Goal: Information Seeking & Learning: Check status

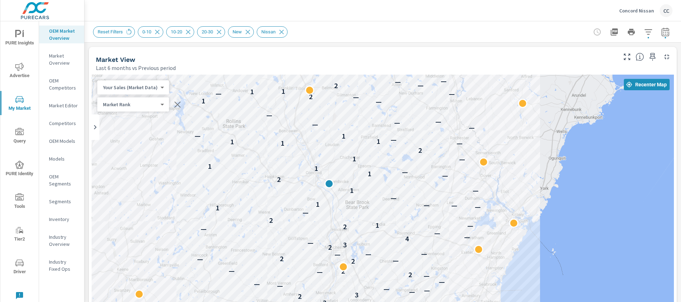
scroll to position [1022, 0]
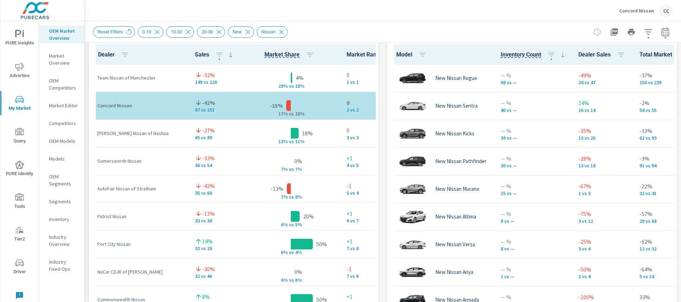
click at [18, 37] on icon "nav menu" at bounding box center [19, 34] width 9 height 9
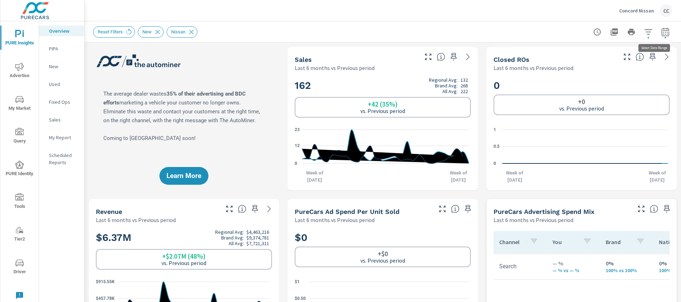
click at [661, 34] on icon "button" at bounding box center [665, 32] width 9 height 9
select select "Last 6 months"
select select "Previous period"
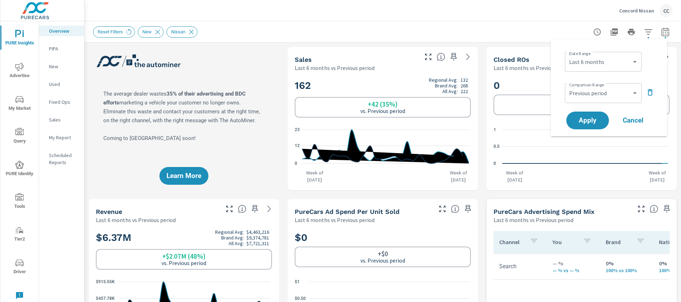
click at [571, 29] on div "Reset Filters New Nissan" at bounding box center [382, 31] width 579 height 21
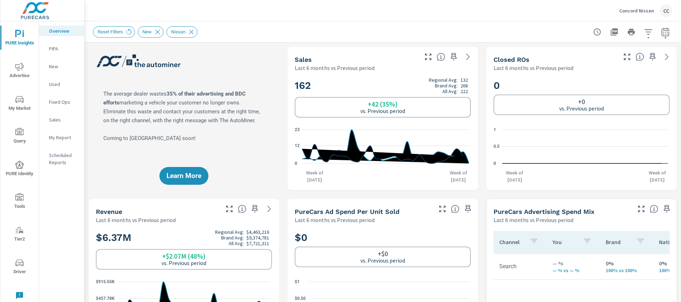
click at [663, 32] on icon "button" at bounding box center [665, 33] width 5 height 3
select select "Last 6 months"
select select "Previous period"
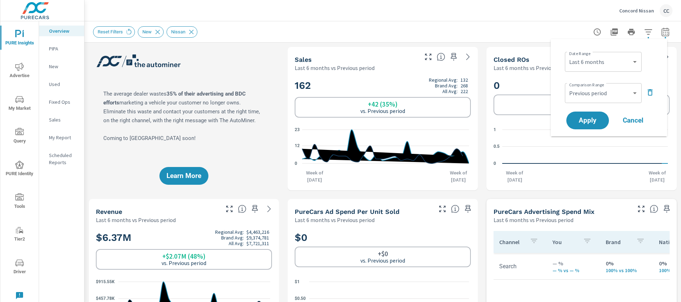
click at [651, 89] on icon "button" at bounding box center [649, 92] width 5 height 6
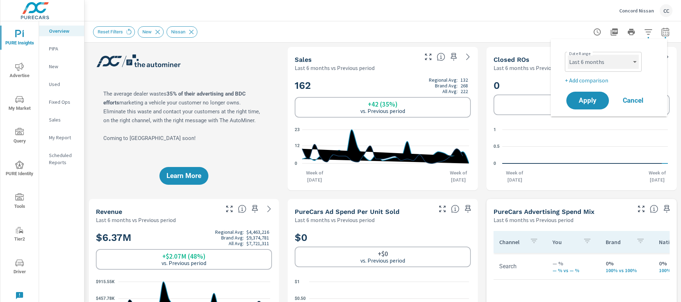
click at [619, 67] on select "Custom [DATE] Last week Last 7 days Last 14 days Last 30 days Last 45 days Last…" at bounding box center [602, 62] width 71 height 14
click at [567, 55] on select "Custom [DATE] Last week Last 7 days Last 14 days Last 30 days Last 45 days Last…" at bounding box center [602, 62] width 71 height 14
select select "Last month"
click at [593, 103] on span "Apply" at bounding box center [587, 100] width 29 height 7
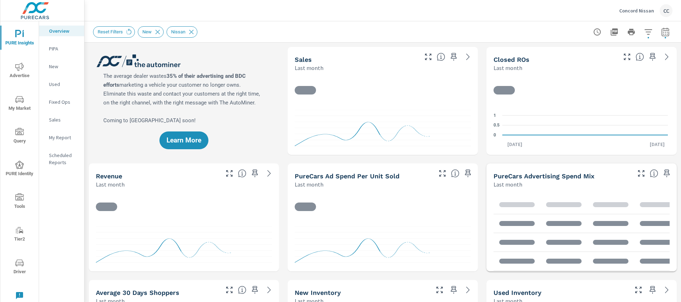
scroll to position [0, 0]
